Goal: Book appointment/travel/reservation

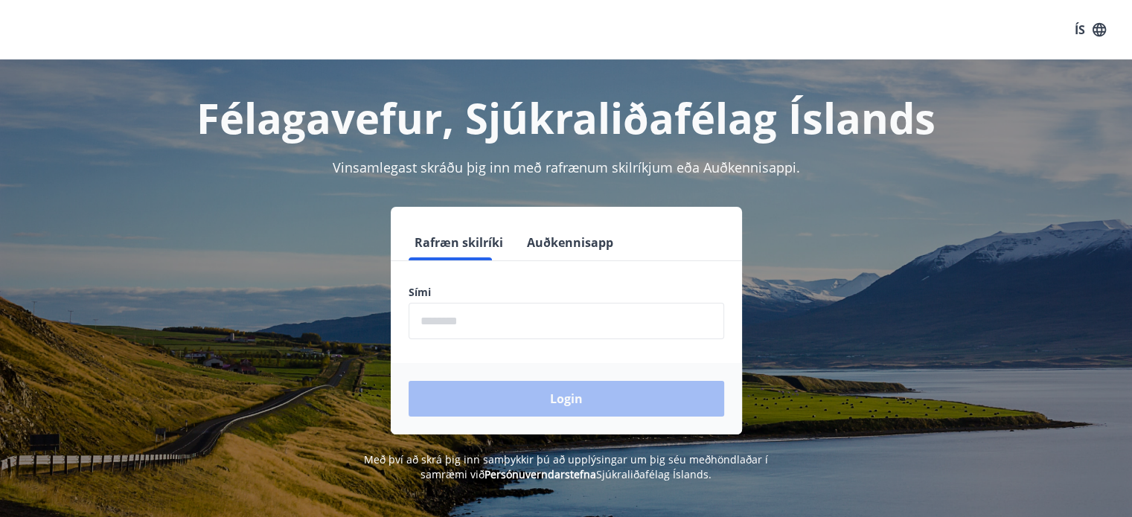
click at [488, 359] on form "Rafræn skilríki Auðkennisapp Sími ​ Login" at bounding box center [566, 330] width 351 height 210
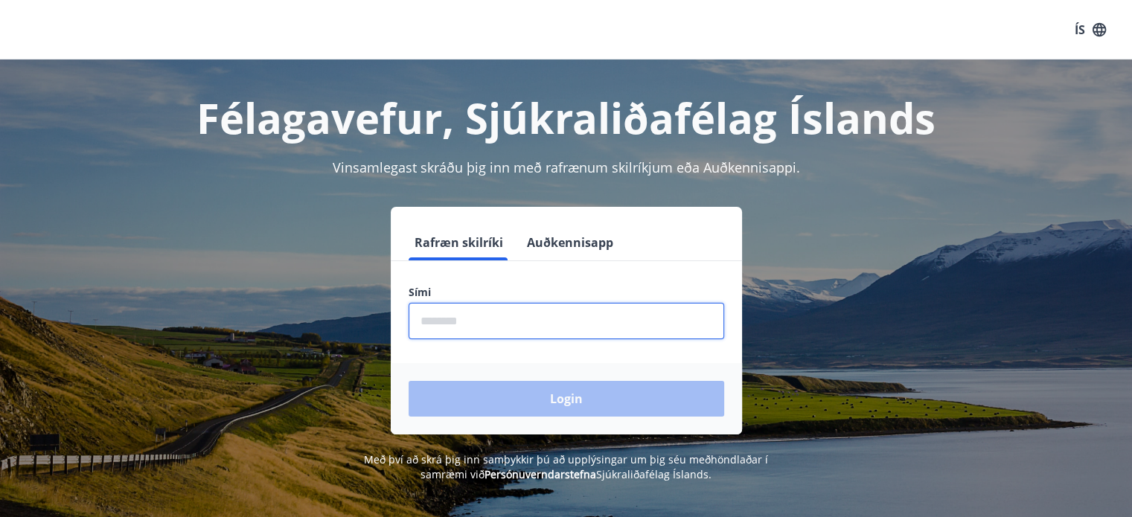
click at [486, 333] on input "phone" at bounding box center [565, 321] width 315 height 36
type input "********"
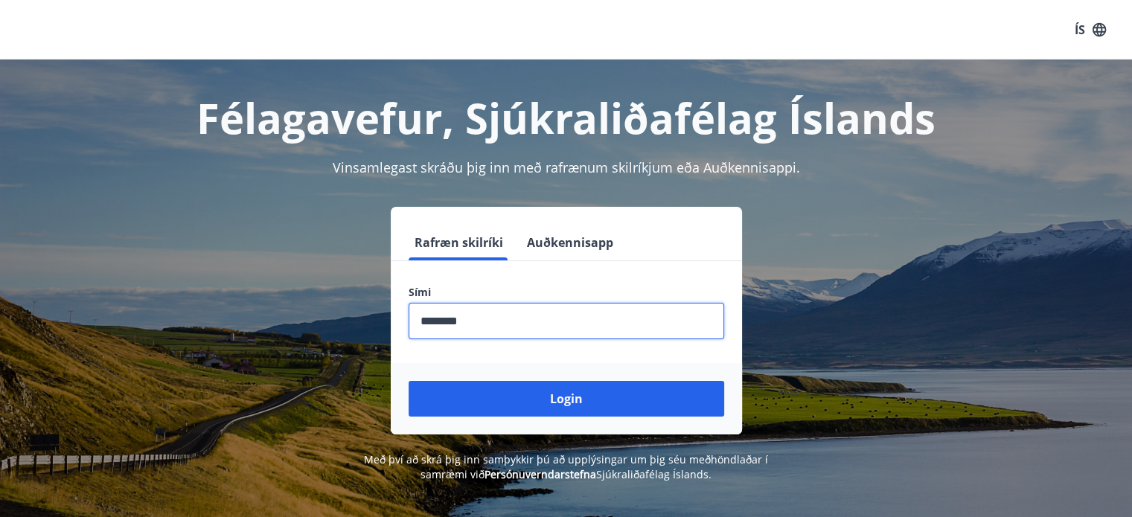
drag, startPoint x: 504, startPoint y: 309, endPoint x: 237, endPoint y: 316, distance: 267.2
click at [238, 316] on div "Rafræn skilríki Auðkennisapp Sími ​ Login" at bounding box center [566, 321] width 1036 height 228
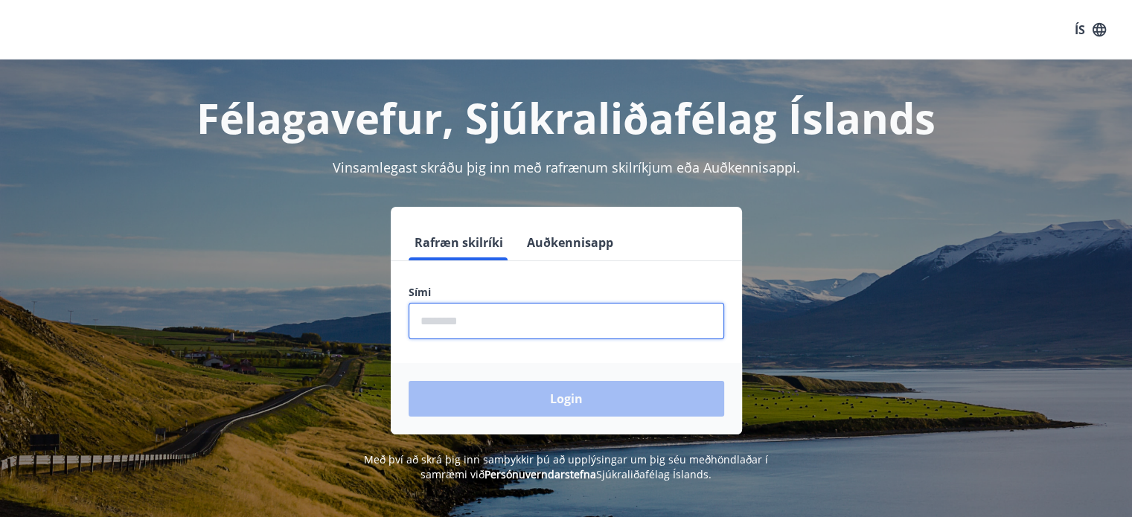
drag, startPoint x: 457, startPoint y: 330, endPoint x: 458, endPoint y: 341, distance: 11.2
click at [457, 330] on input "phone" at bounding box center [565, 321] width 315 height 36
type input "********"
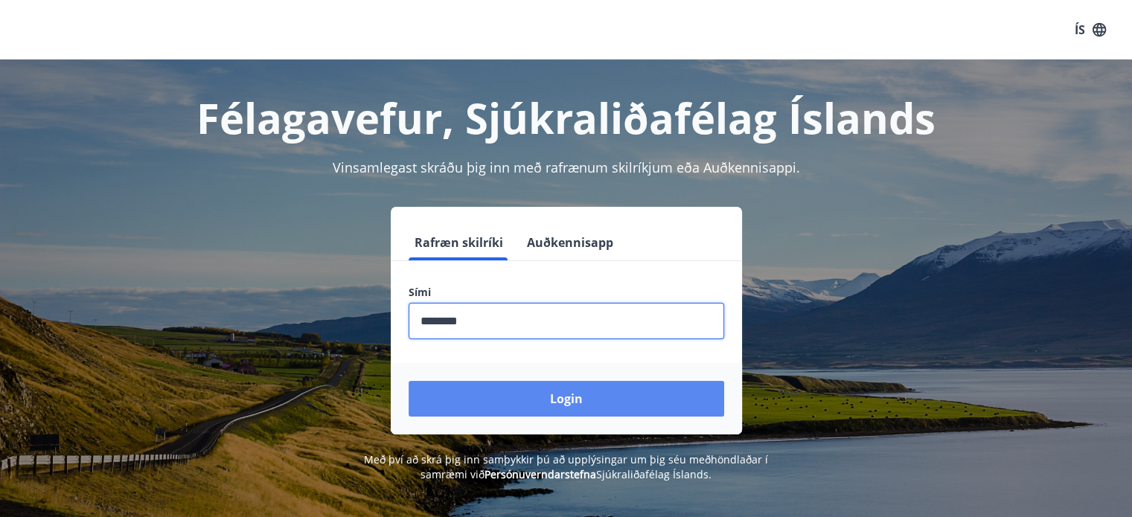
click at [479, 402] on button "Login" at bounding box center [565, 399] width 315 height 36
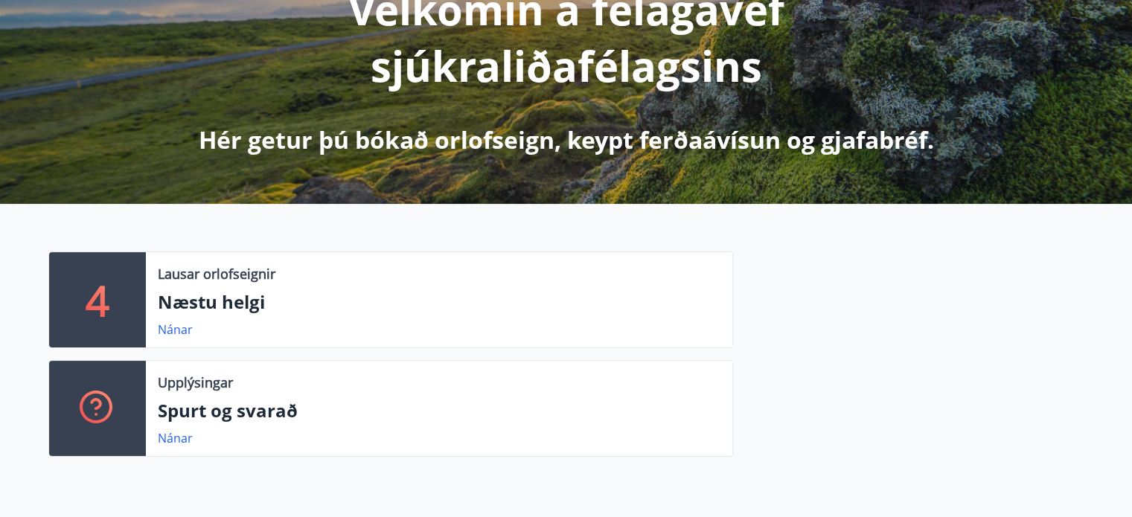
scroll to position [223, 0]
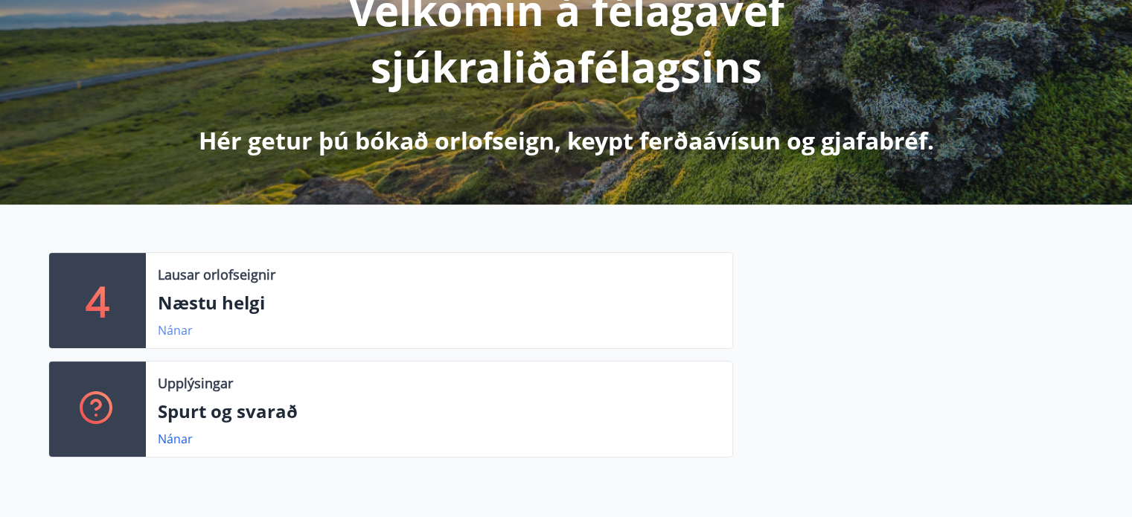
click at [164, 332] on link "Nánar" at bounding box center [175, 330] width 35 height 16
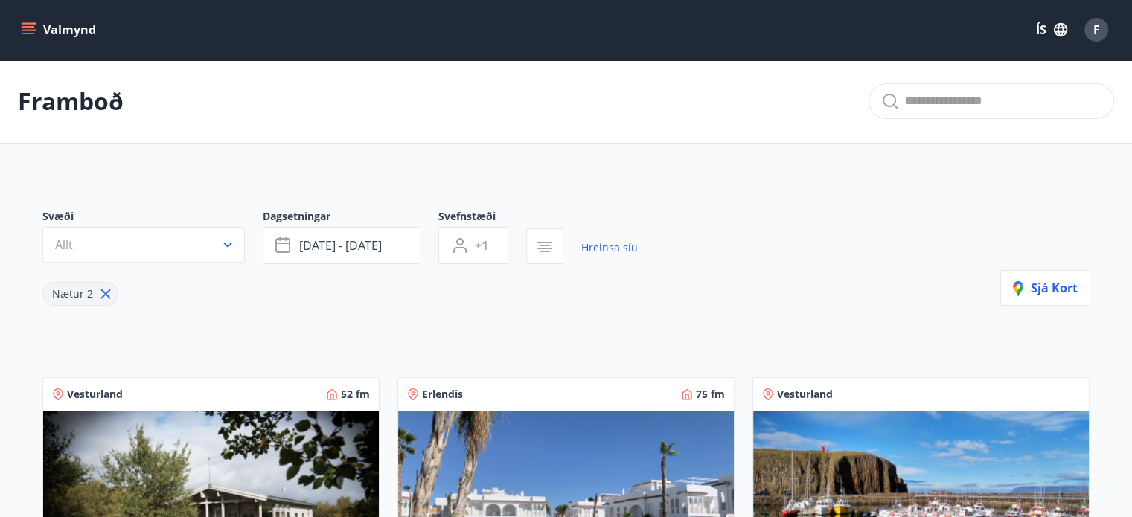
click at [35, 25] on icon "menu" at bounding box center [28, 29] width 15 height 15
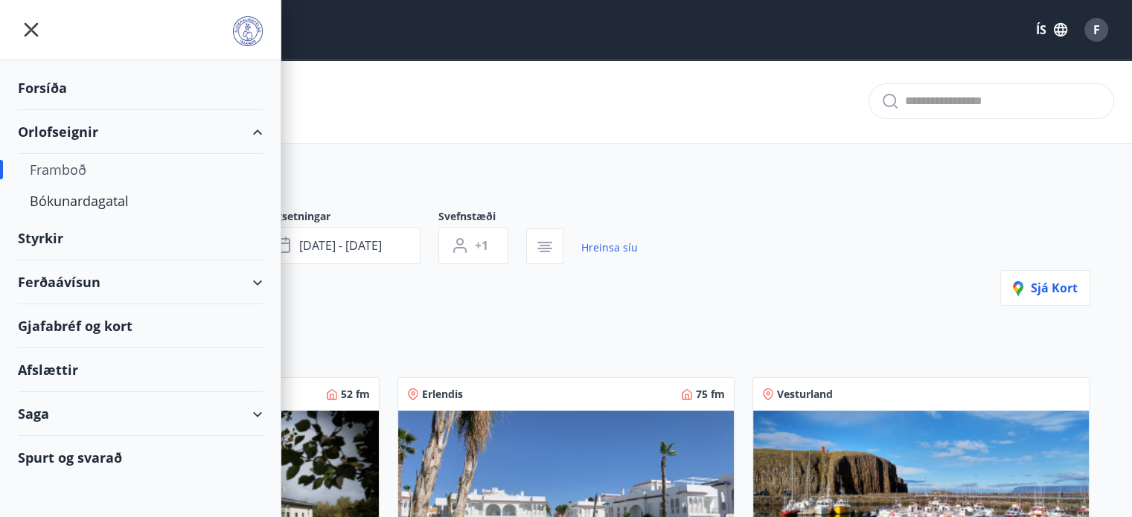
click at [61, 163] on div "Framboð" at bounding box center [140, 169] width 221 height 31
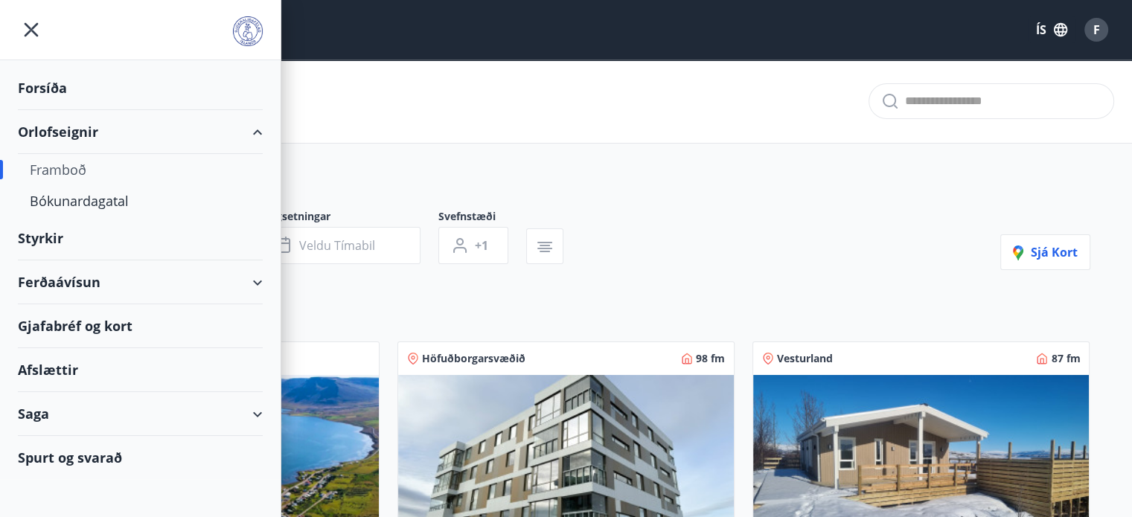
type input "*"
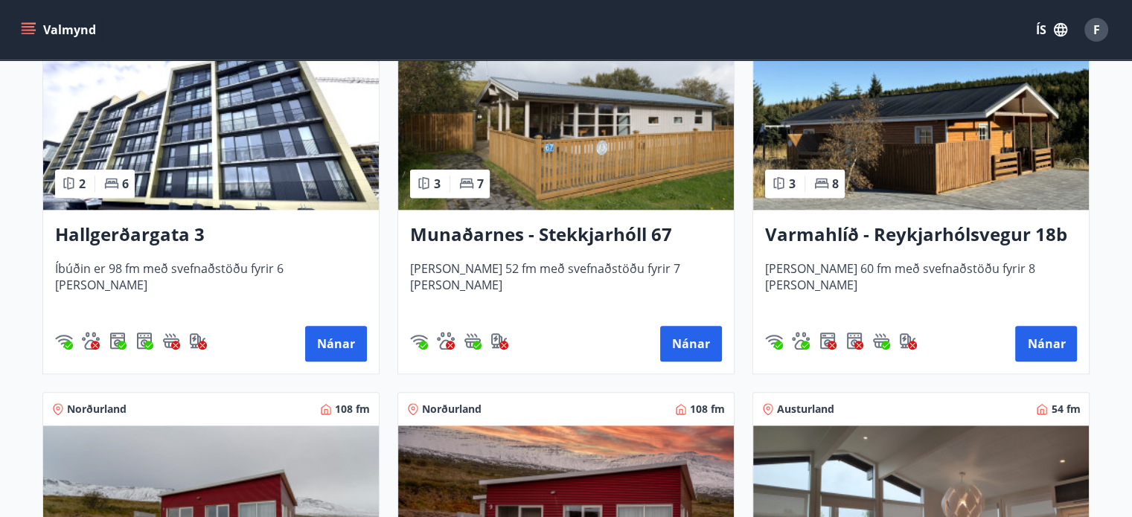
scroll to position [1860, 0]
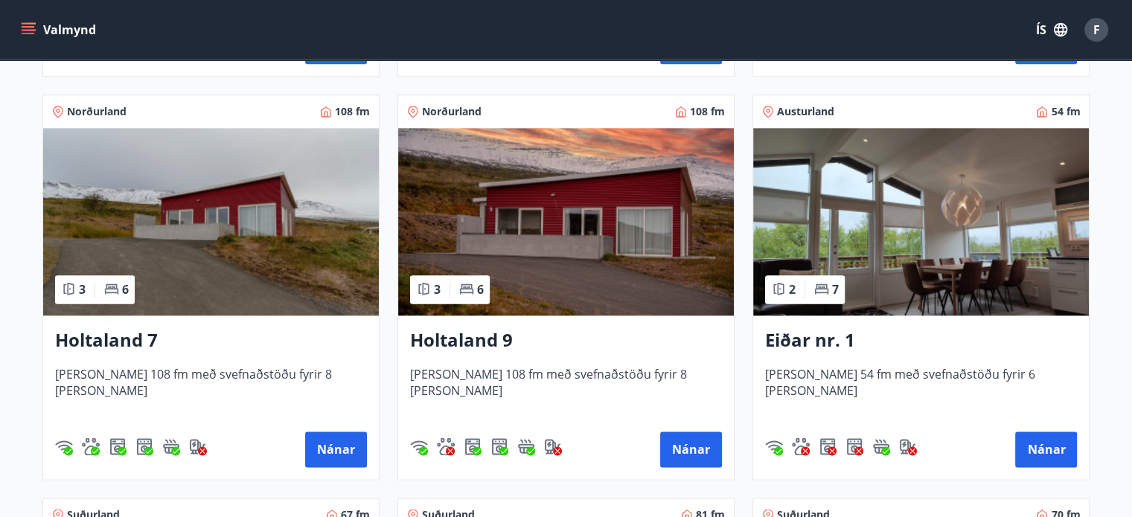
click at [641, 298] on img at bounding box center [566, 221] width 336 height 187
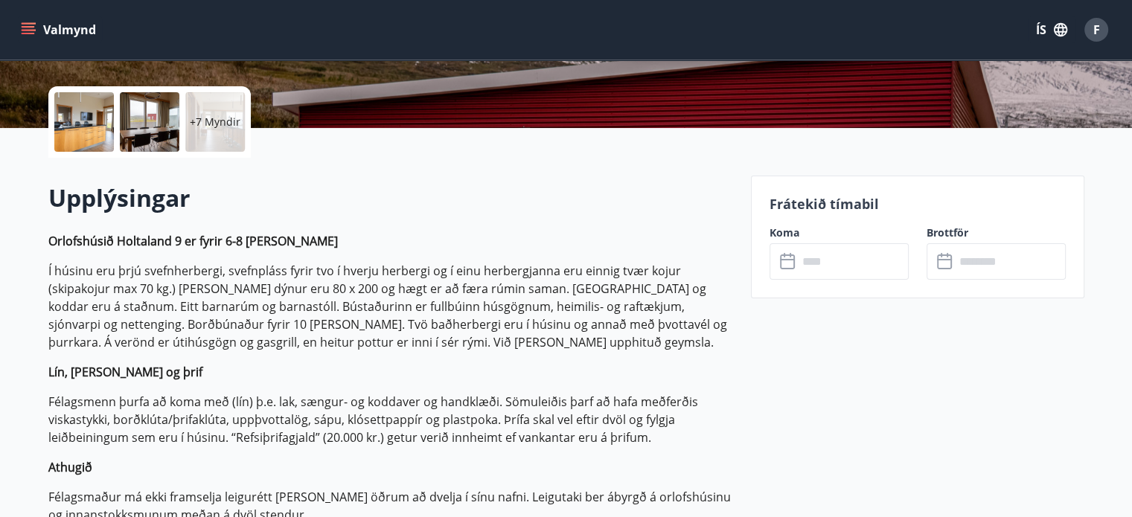
scroll to position [372, 0]
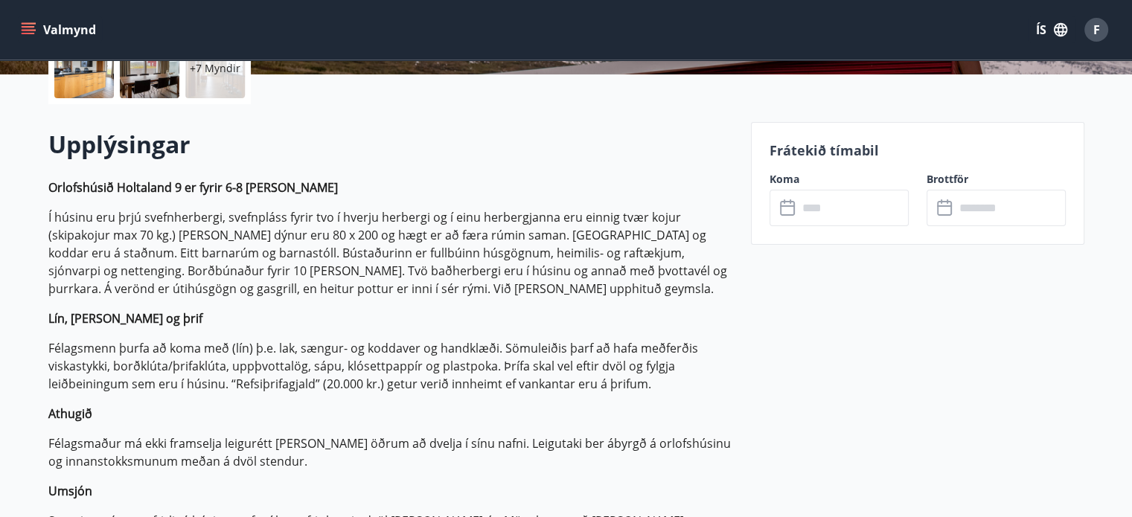
click at [798, 204] on input "text" at bounding box center [853, 208] width 111 height 36
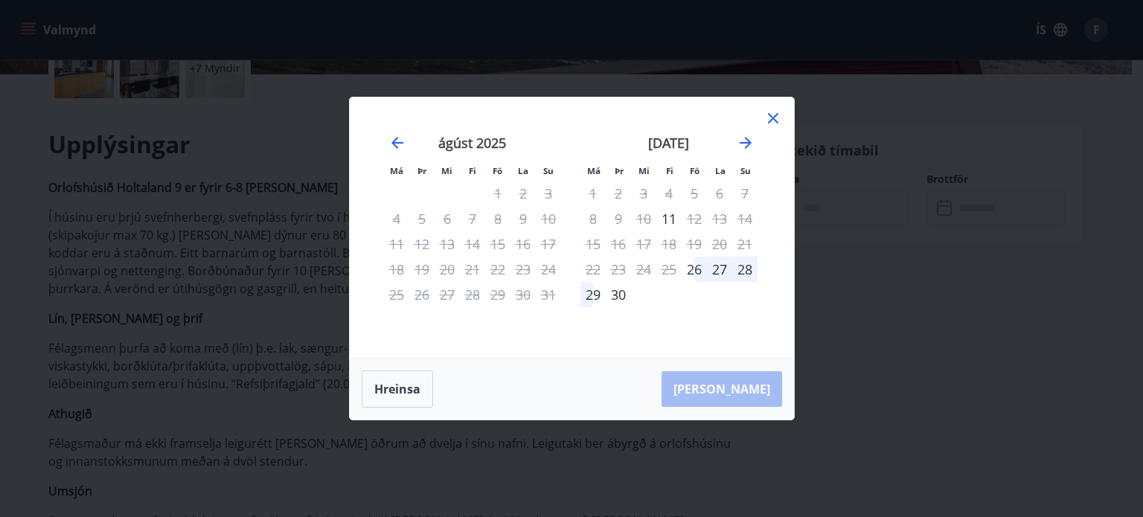
click at [774, 128] on div at bounding box center [773, 120] width 18 height 22
click at [774, 121] on icon at bounding box center [773, 118] width 10 height 10
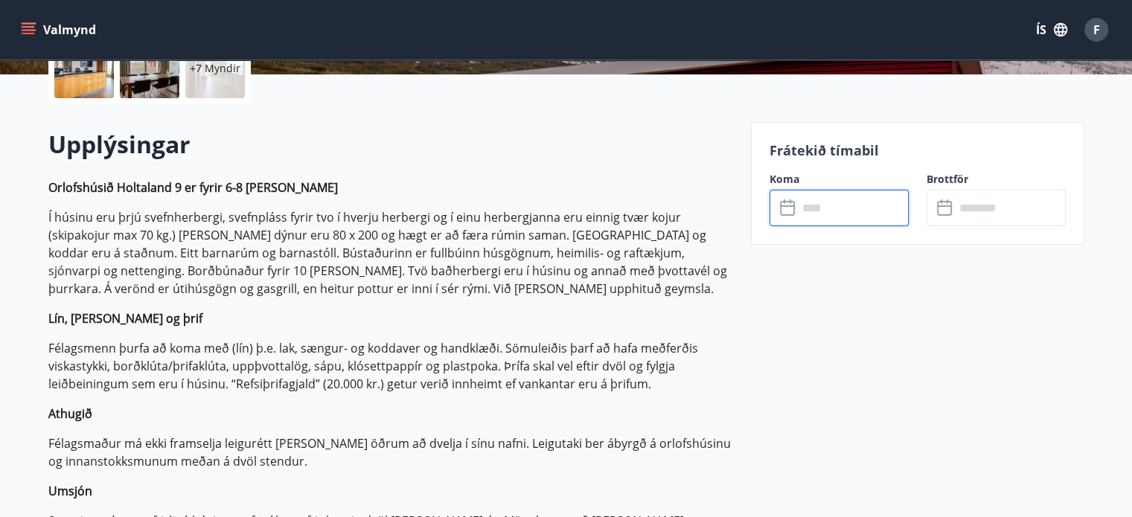
click at [794, 202] on icon at bounding box center [789, 208] width 18 height 18
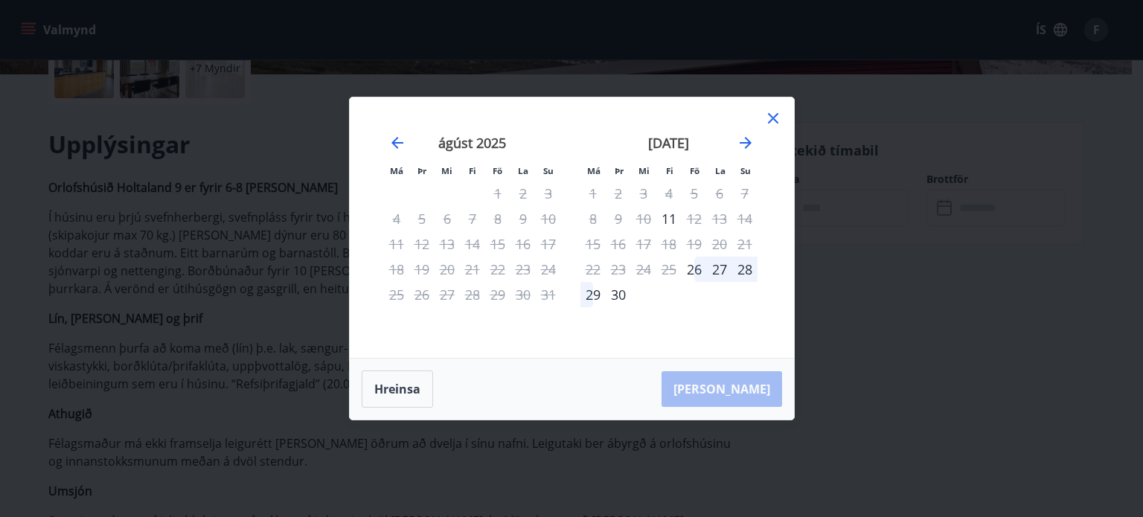
click at [769, 118] on icon at bounding box center [773, 118] width 18 height 18
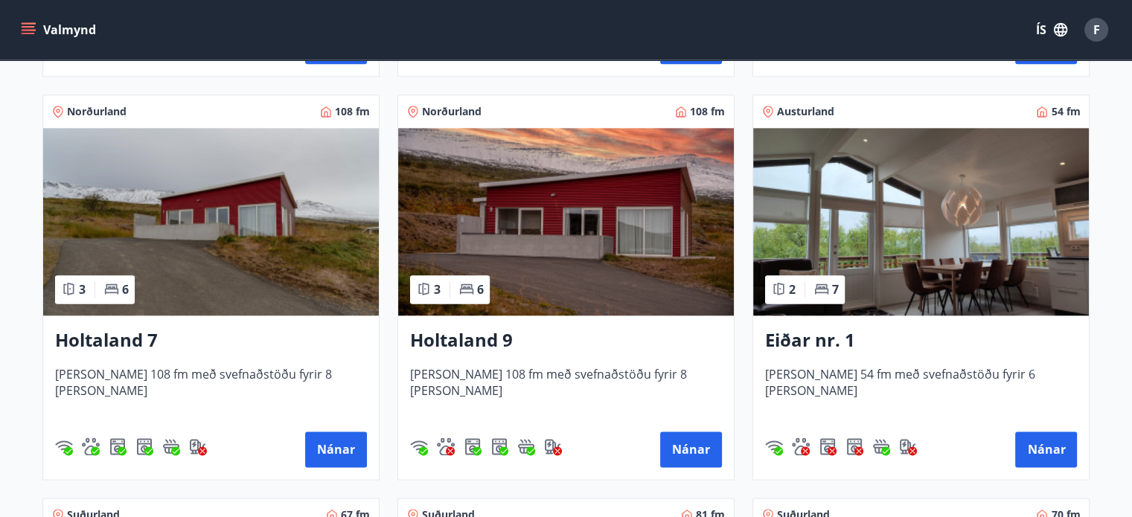
scroll to position [2306, 0]
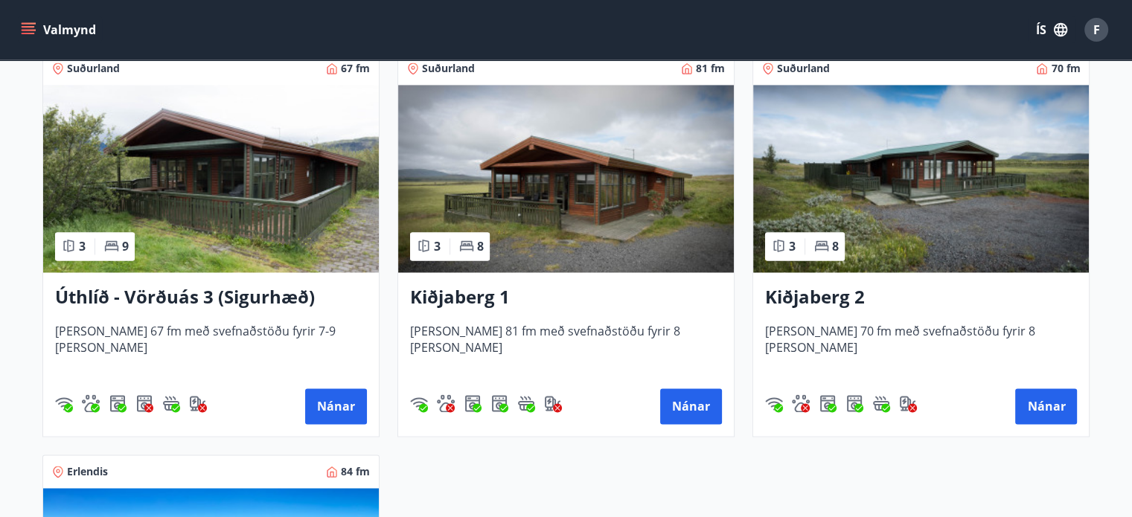
click at [625, 172] on img at bounding box center [566, 178] width 336 height 187
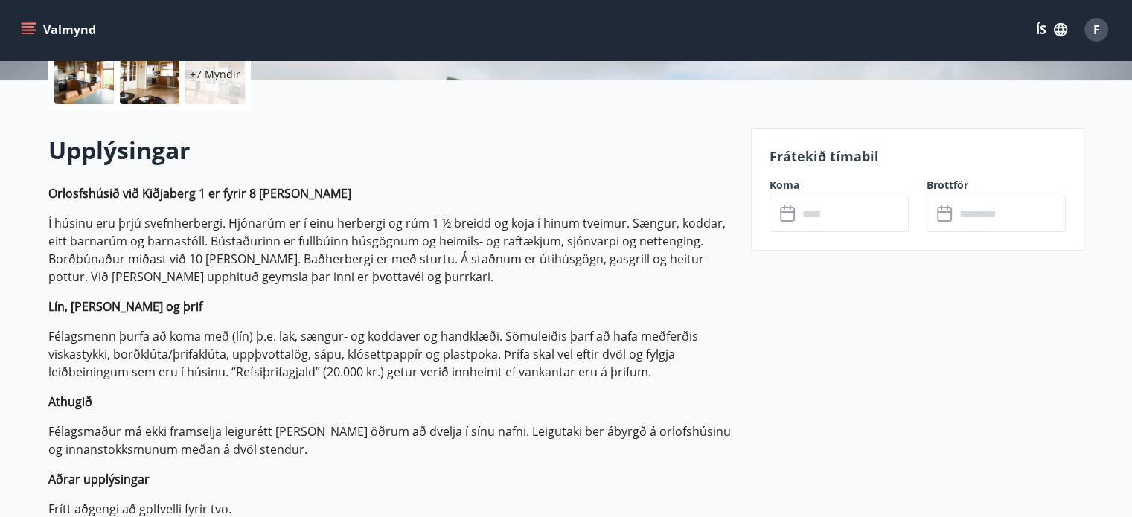
scroll to position [372, 0]
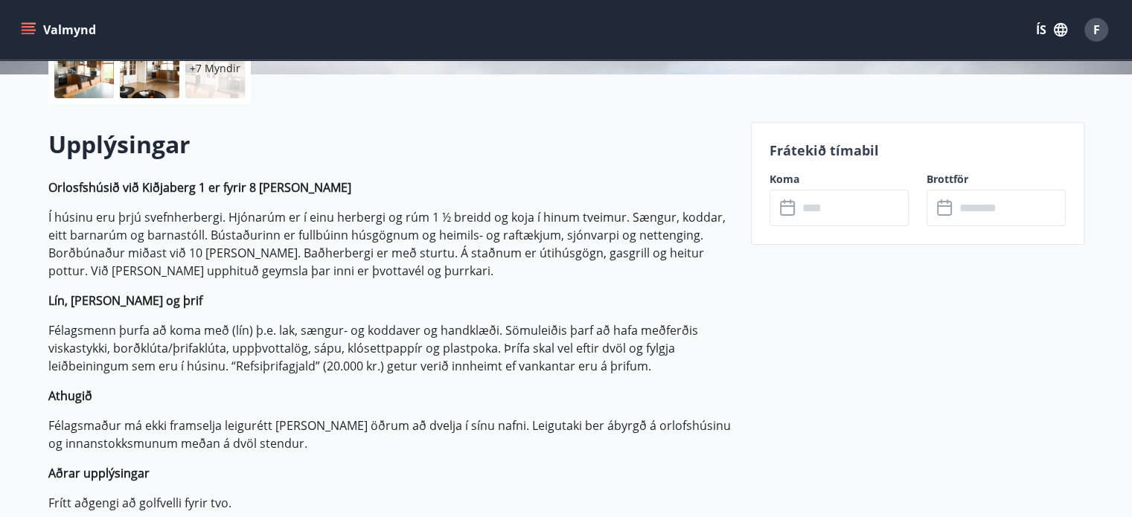
click at [780, 208] on icon at bounding box center [787, 208] width 15 height 15
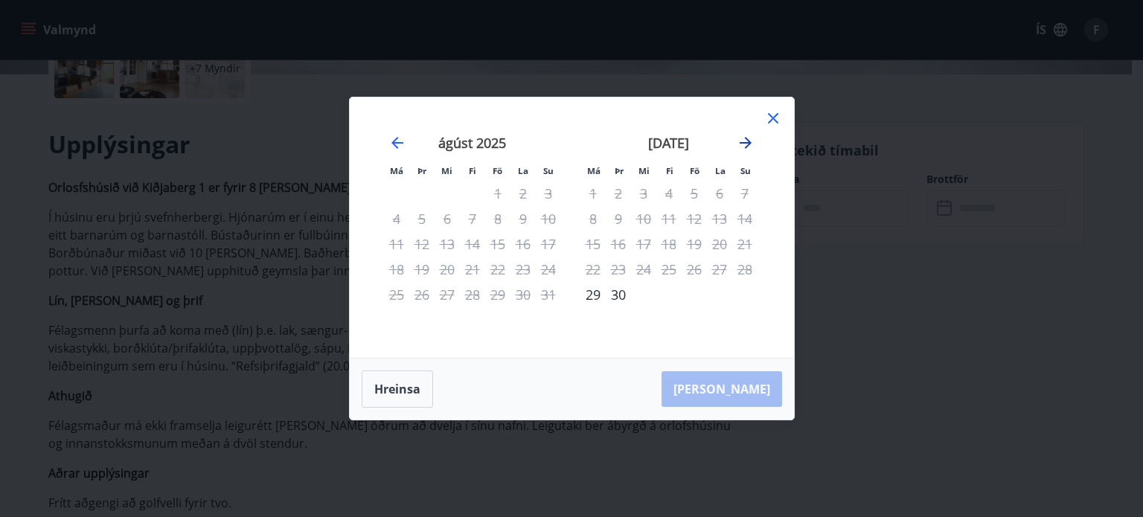
click at [737, 142] on icon "Move forward to switch to the next month." at bounding box center [746, 143] width 18 height 18
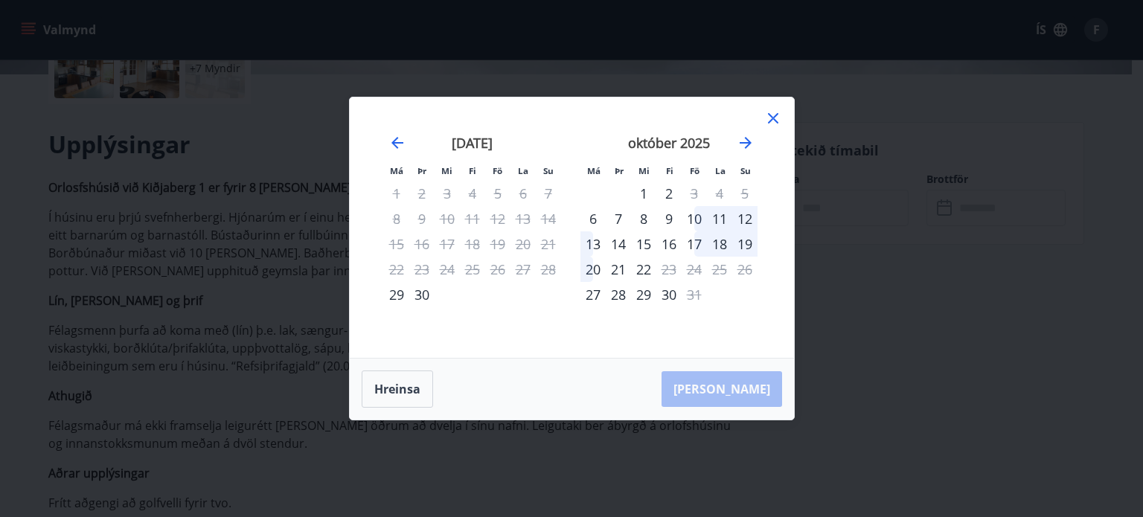
click at [774, 112] on icon at bounding box center [773, 118] width 18 height 18
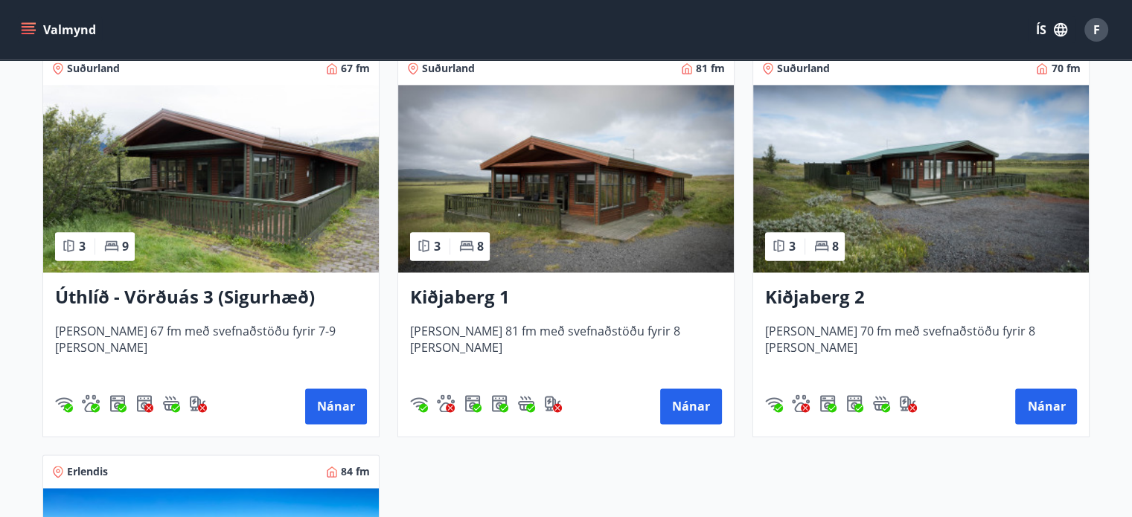
scroll to position [2678, 0]
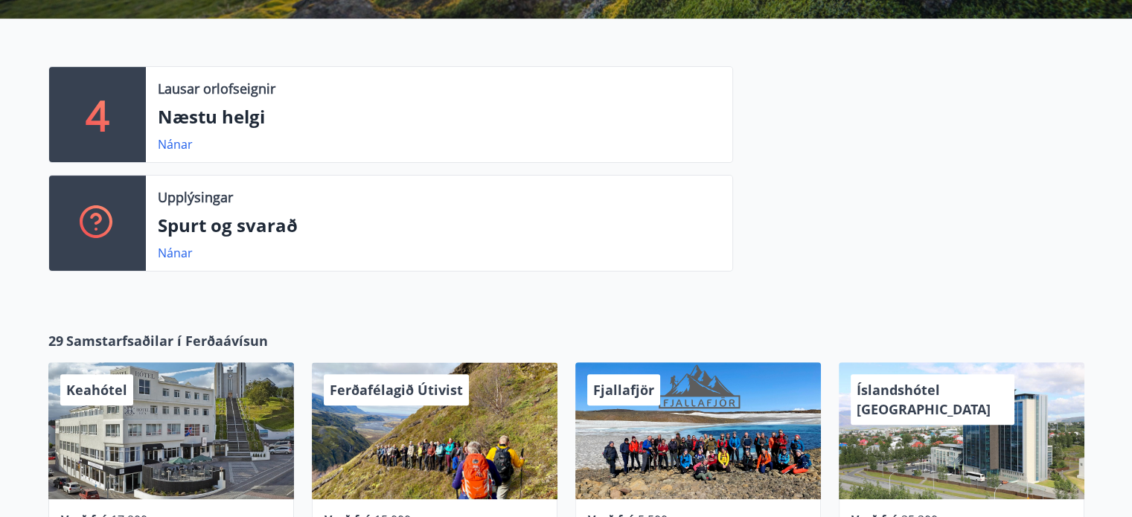
scroll to position [521, 0]
